Goal: Browse casually

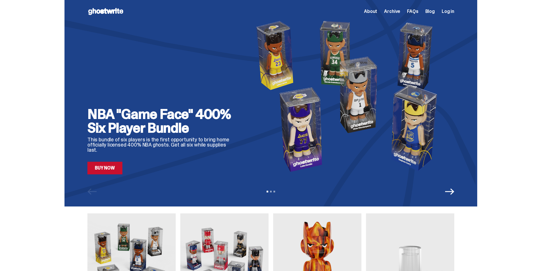
click at [392, 13] on span "Archive" at bounding box center [392, 11] width 16 height 5
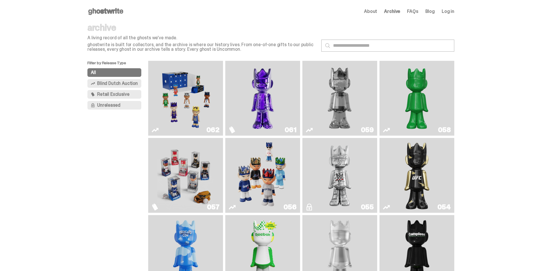
click at [194, 108] on img "Game Face (2025)" at bounding box center [185, 98] width 56 height 70
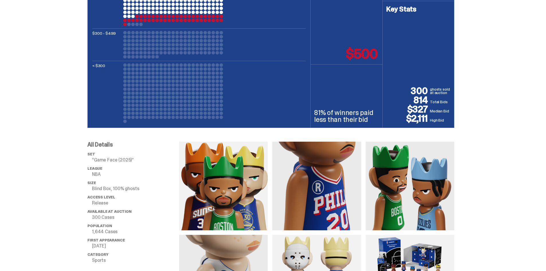
scroll to position [191, 0]
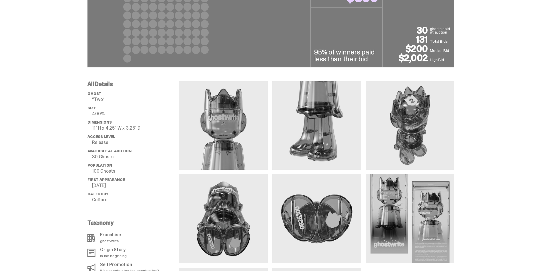
scroll to position [430, 0]
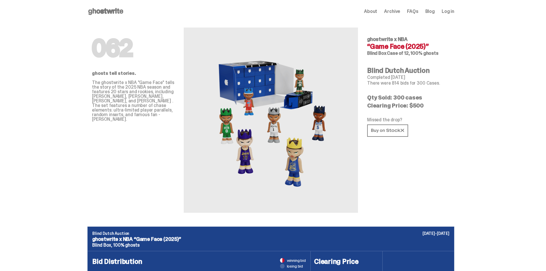
drag, startPoint x: 474, startPoint y: 157, endPoint x: 450, endPoint y: 61, distance: 98.9
drag, startPoint x: 504, startPoint y: 109, endPoint x: 458, endPoint y: -19, distance: 136.0
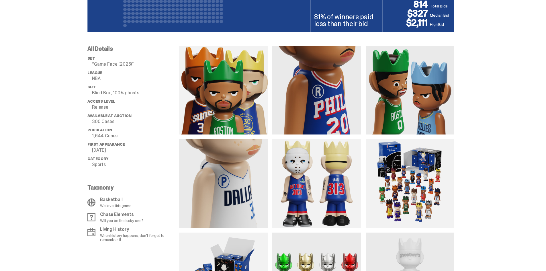
scroll to position [239, 0]
